Goal: Navigation & Orientation: Go to known website

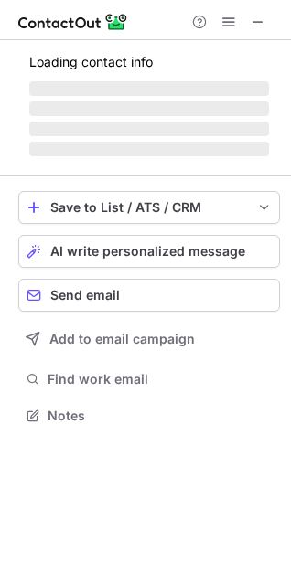
scroll to position [403, 291]
